Goal: Transaction & Acquisition: Purchase product/service

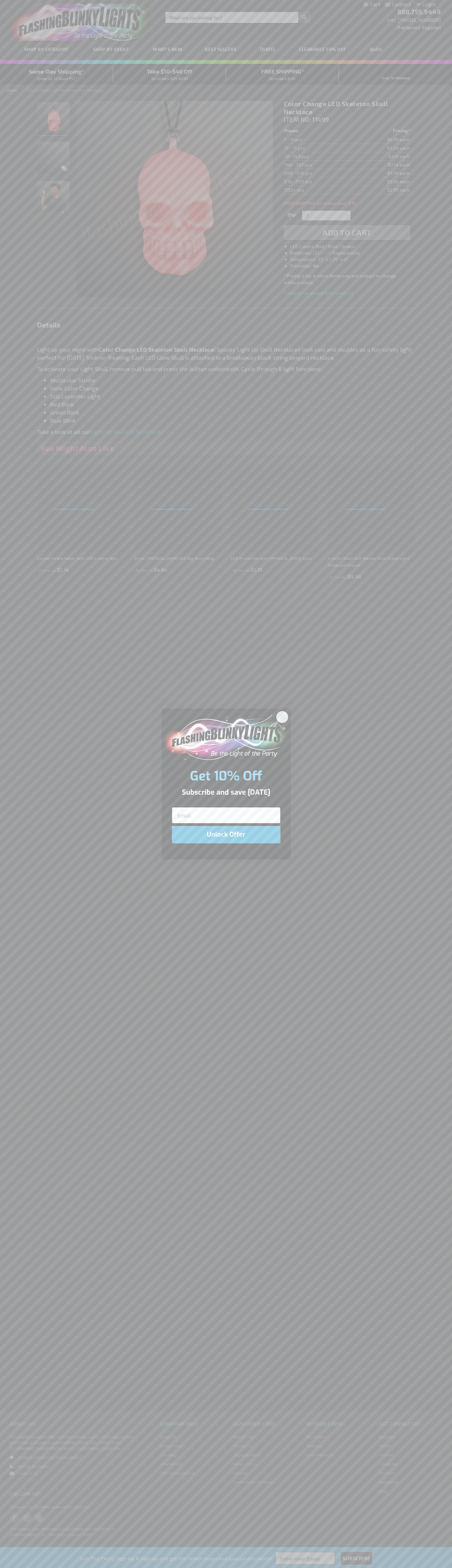
click at [282, 716] on icon "Close dialog" at bounding box center [281, 716] width 4 height 4
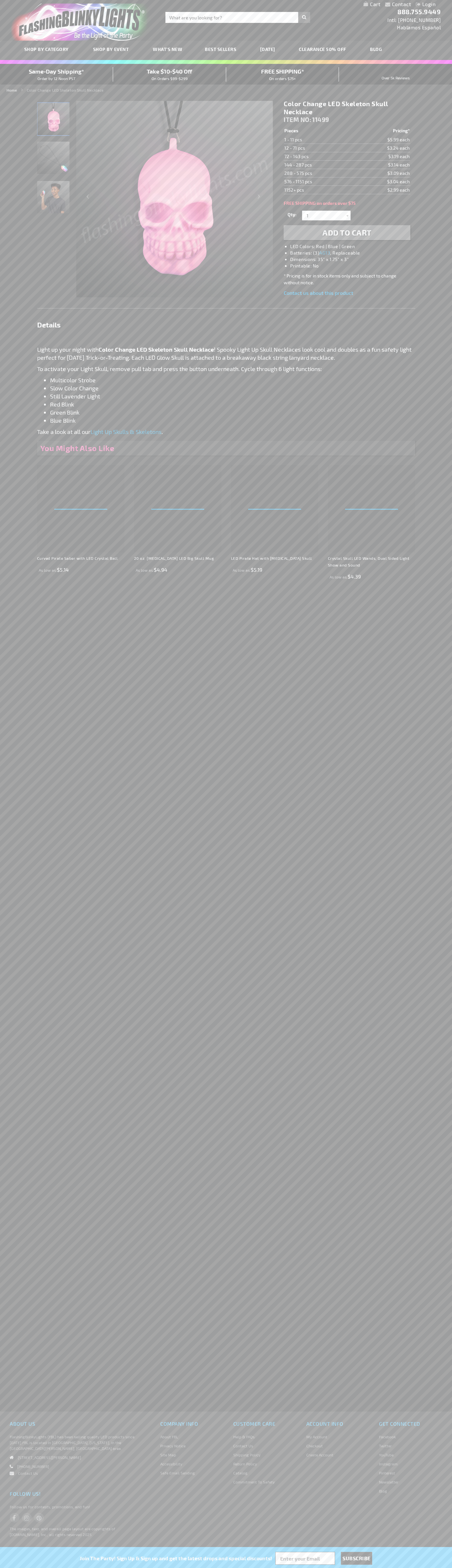
click at [347, 233] on span "Add to Cart" at bounding box center [347, 232] width 49 height 9
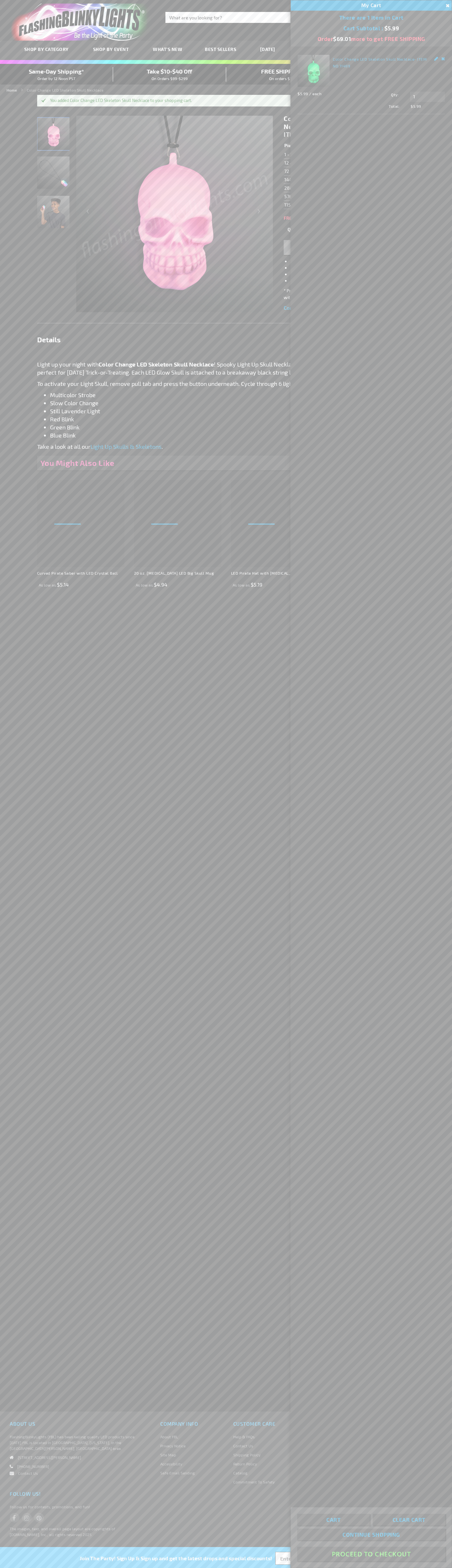
click at [371, 1554] on button "Proceed To Checkout" at bounding box center [371, 1554] width 148 height 15
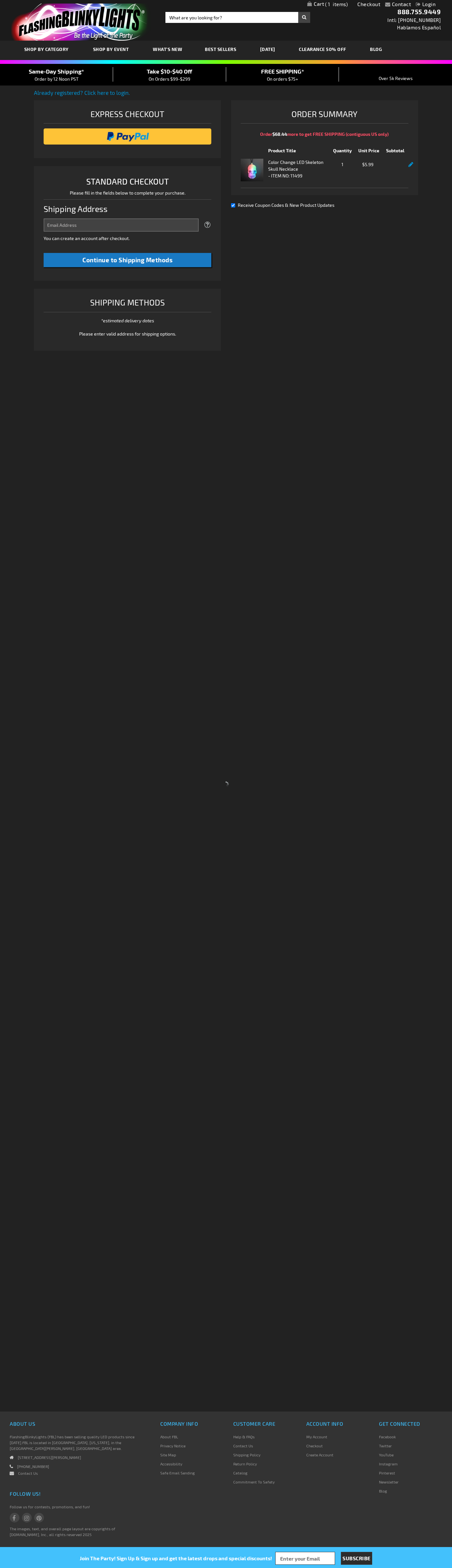
select select "US"
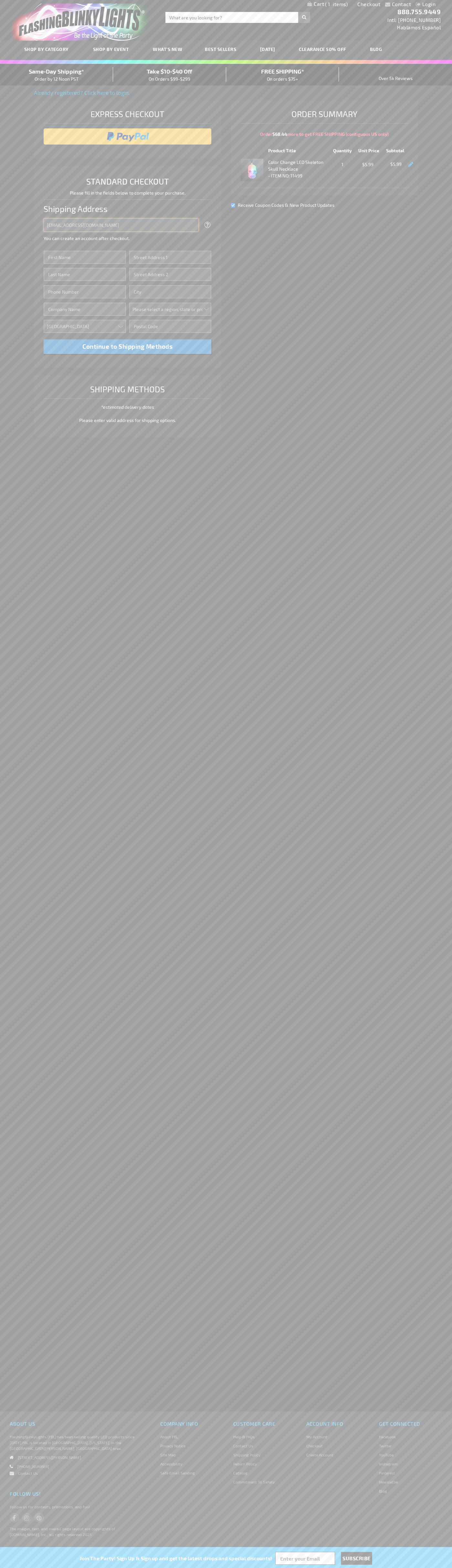
type input "johnsmith005@storebotmail.joonix.net"
type input "John"
type input "1600 Amphitheatre Parkway"
type input "First floor"
type input "mountain view"
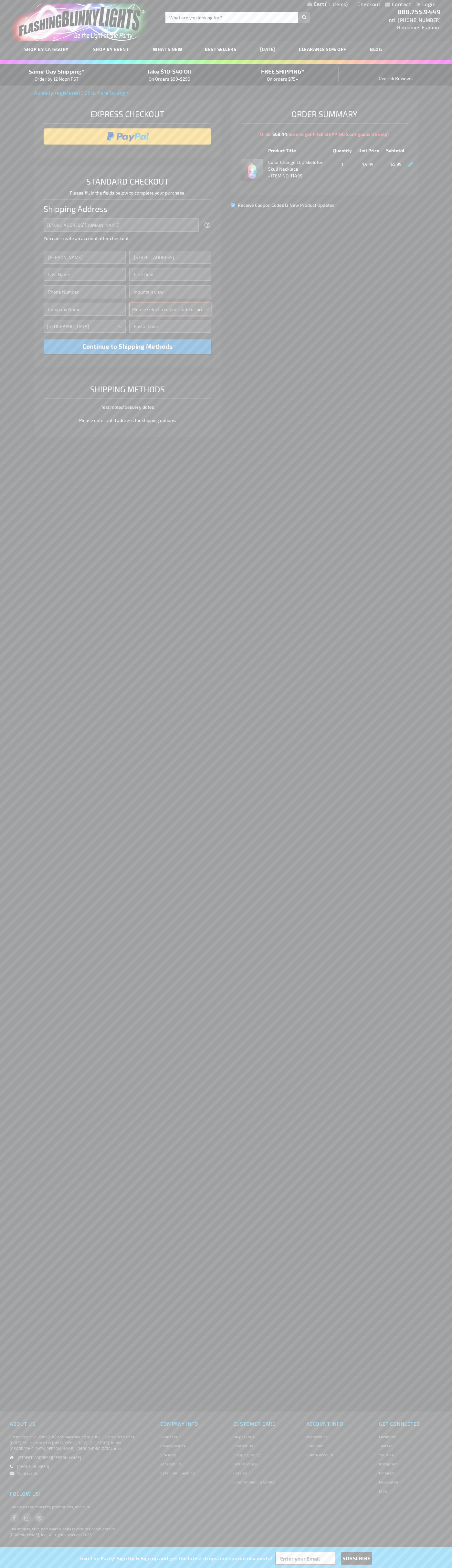
select select "12"
type input "94043"
type input "Smith"
type input "6502530000"
type input "John Smith"
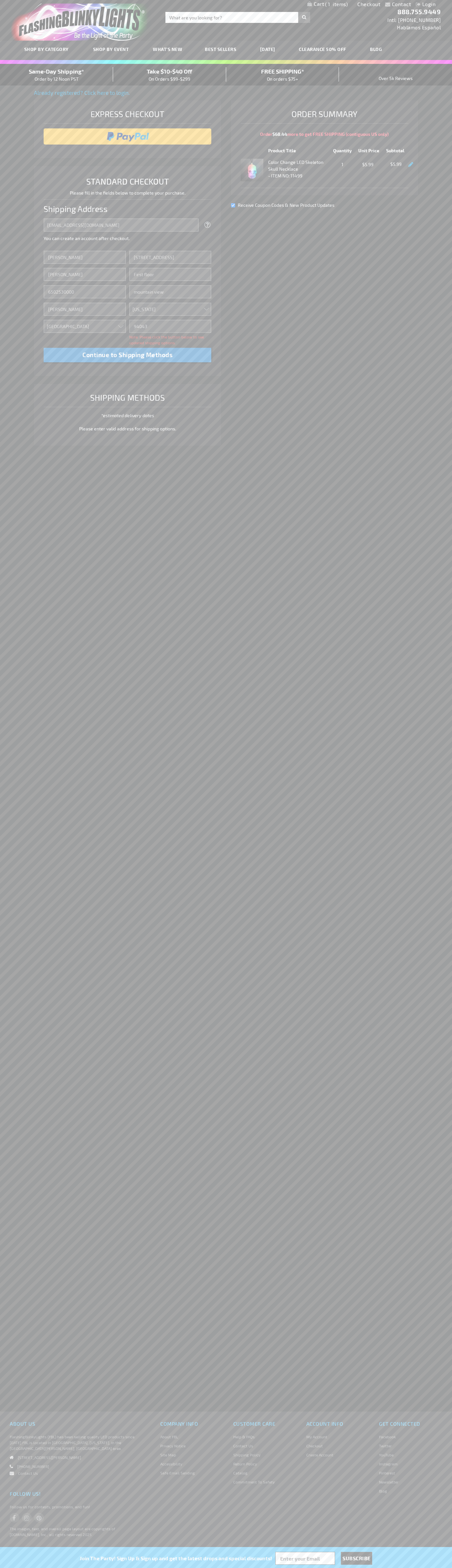
click at [57, 75] on div "Same-Day Shipping* Order by 12 Noon PST" at bounding box center [57, 74] width 113 height 15
click at [127, 136] on input "image" at bounding box center [127, 136] width 161 height 13
